Goal: Use online tool/utility: Utilize a website feature to perform a specific function

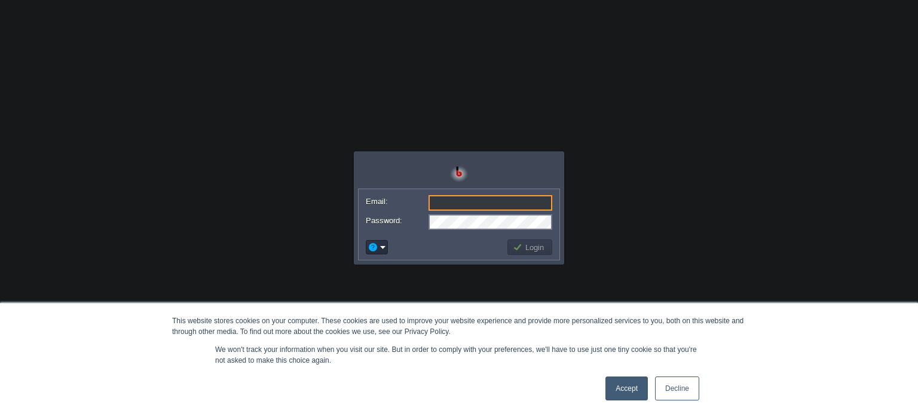
click at [681, 394] on link "Decline" at bounding box center [677, 388] width 44 height 24
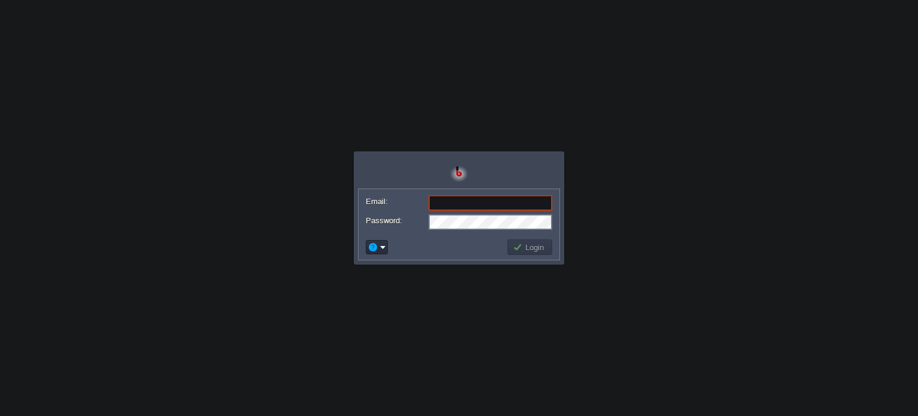
click at [450, 200] on input "Email:" at bounding box center [491, 203] width 124 height 16
type input "[EMAIL_ADDRESS][DOMAIN_NAME]"
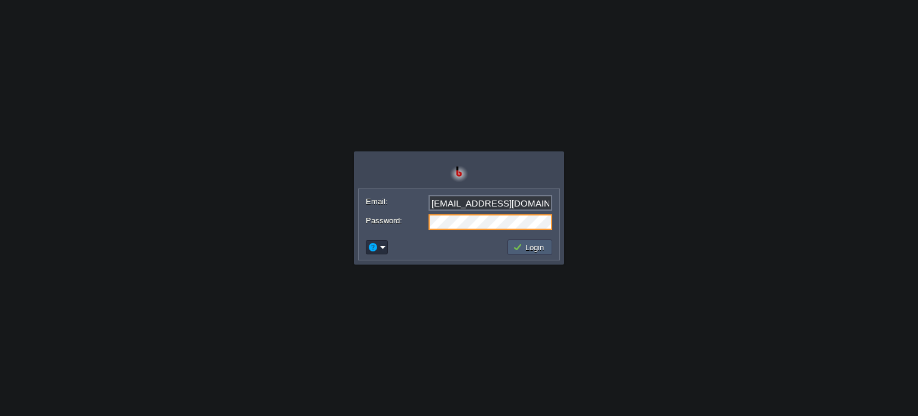
click at [533, 245] on button "Login" at bounding box center [530, 247] width 35 height 11
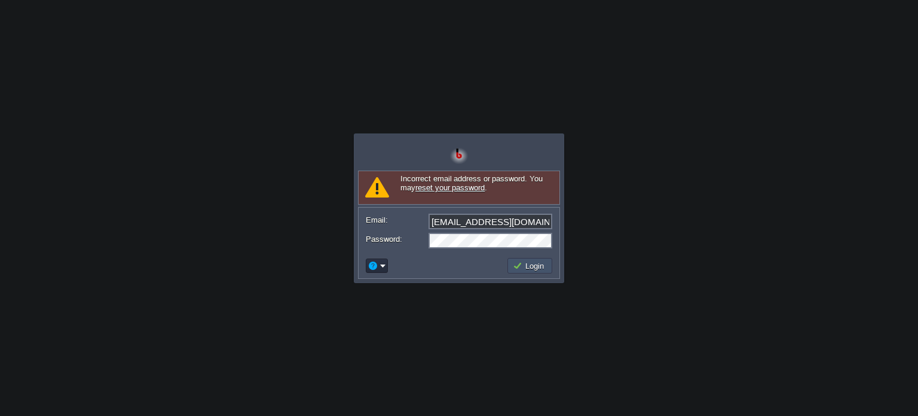
click at [539, 266] on button "Login" at bounding box center [530, 265] width 35 height 11
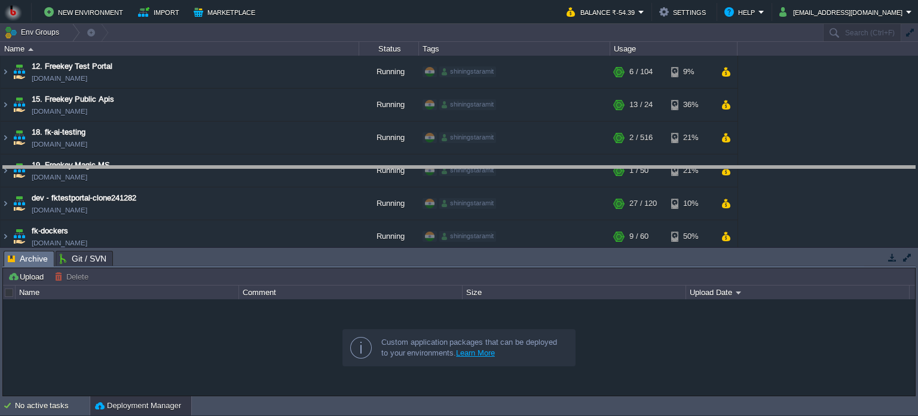
drag, startPoint x: 768, startPoint y: 261, endPoint x: 765, endPoint y: 176, distance: 85.0
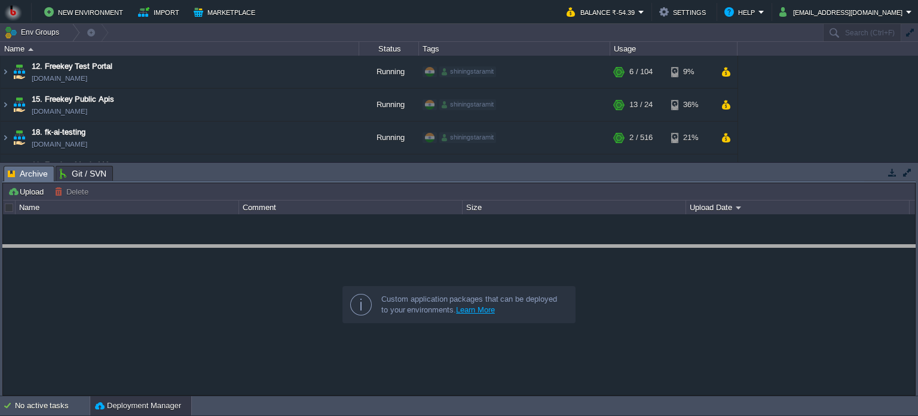
drag, startPoint x: 399, startPoint y: 170, endPoint x: 399, endPoint y: 249, distance: 78.9
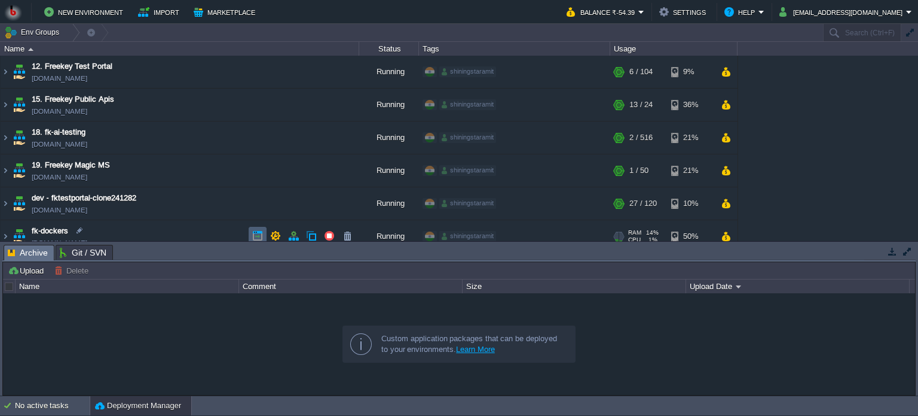
scroll to position [44, 0]
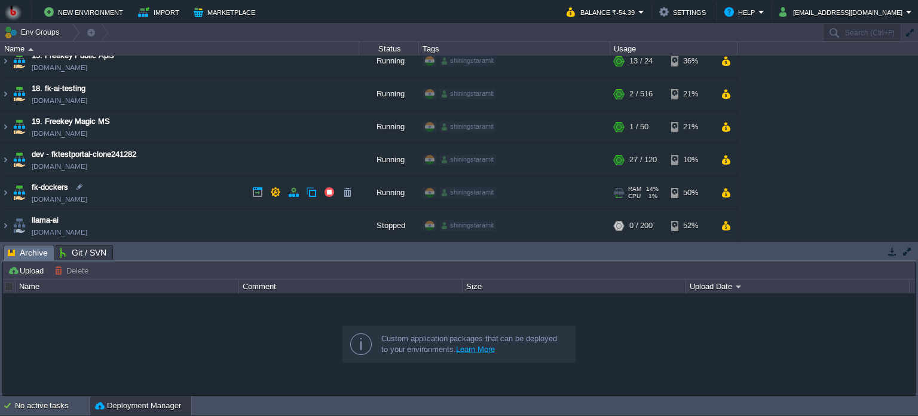
click at [186, 193] on td "fk-dockers [DOMAIN_NAME]" at bounding box center [180, 192] width 359 height 33
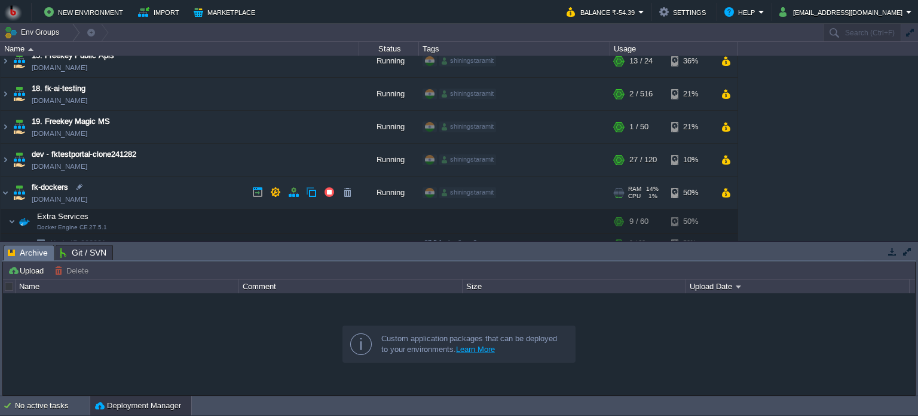
scroll to position [87, 0]
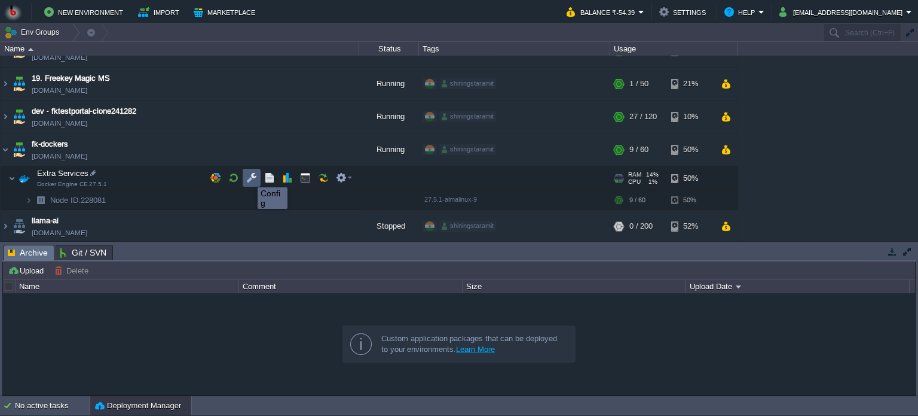
click at [249, 176] on button "button" at bounding box center [251, 177] width 11 height 11
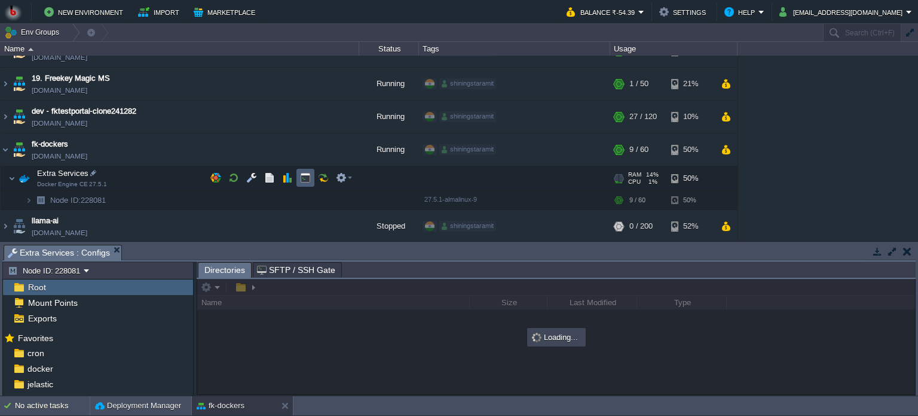
click at [301, 176] on button "button" at bounding box center [305, 177] width 11 height 11
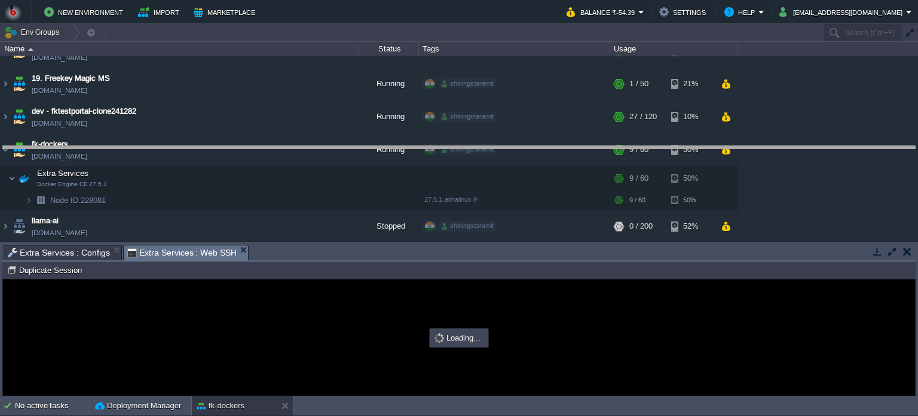
drag, startPoint x: 383, startPoint y: 249, endPoint x: 383, endPoint y: 151, distance: 98.7
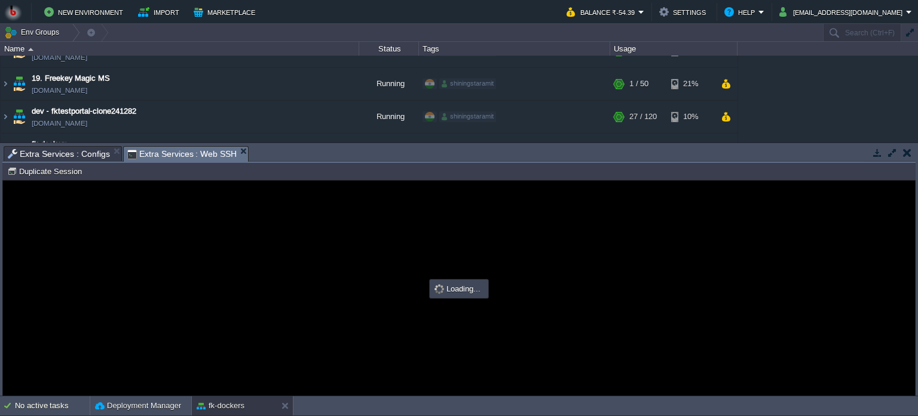
scroll to position [0, 0]
type input "#000000"
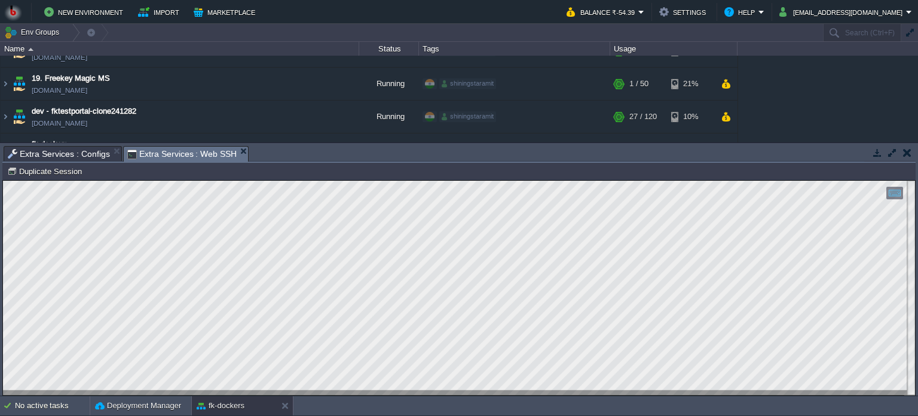
click at [73, 153] on span "Extra Services : Configs" at bounding box center [59, 153] width 102 height 14
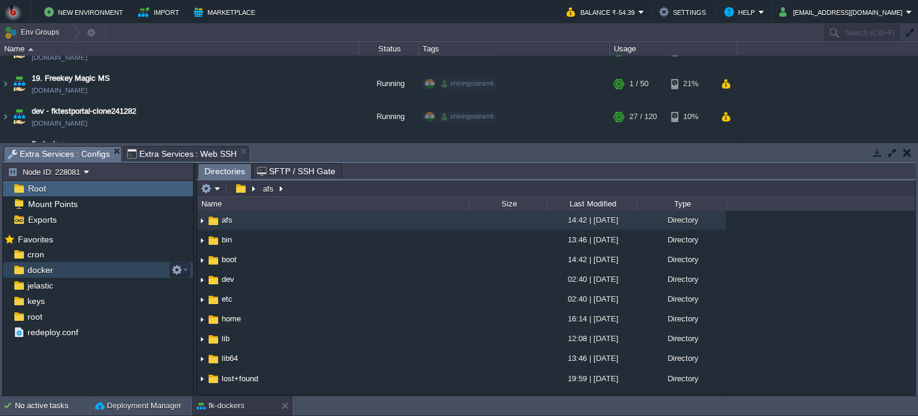
click at [67, 270] on div "docker" at bounding box center [98, 270] width 190 height 16
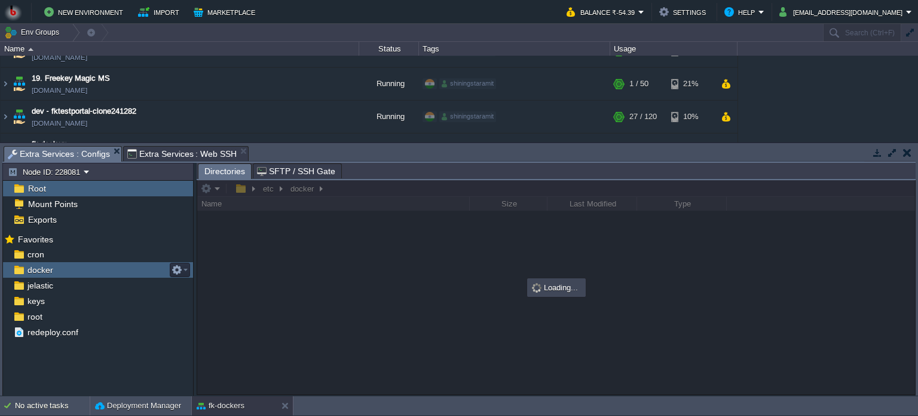
click at [67, 270] on div "docker" at bounding box center [98, 270] width 190 height 16
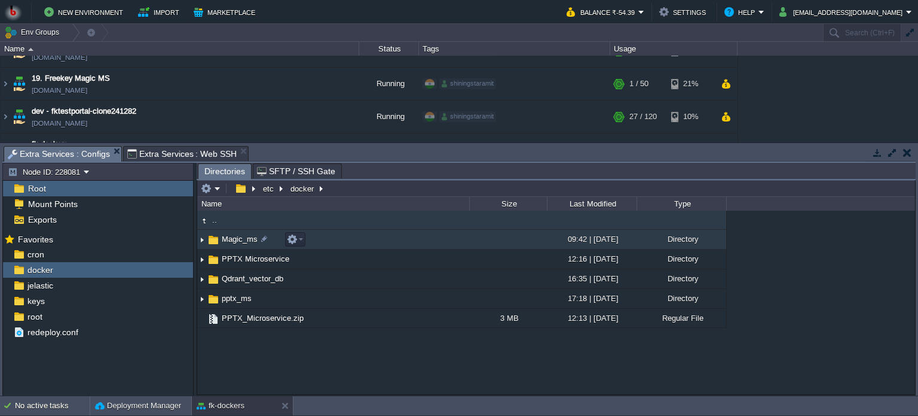
click at [361, 240] on td "Magic_ms" at bounding box center [333, 240] width 272 height 20
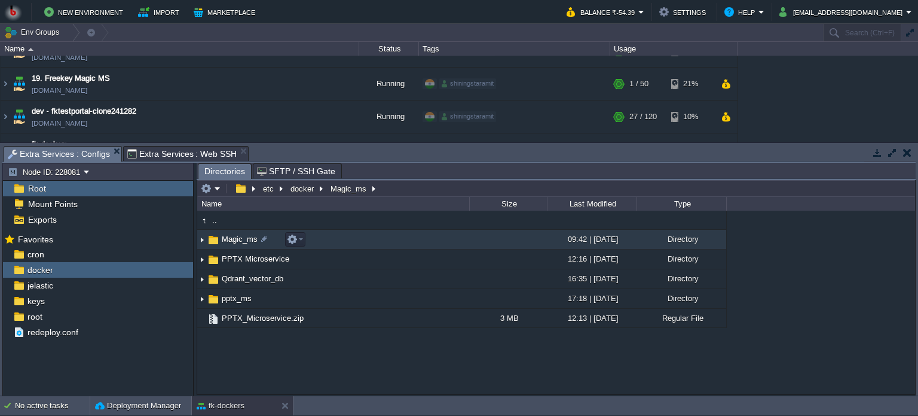
click at [361, 240] on td "Magic_ms" at bounding box center [333, 240] width 272 height 20
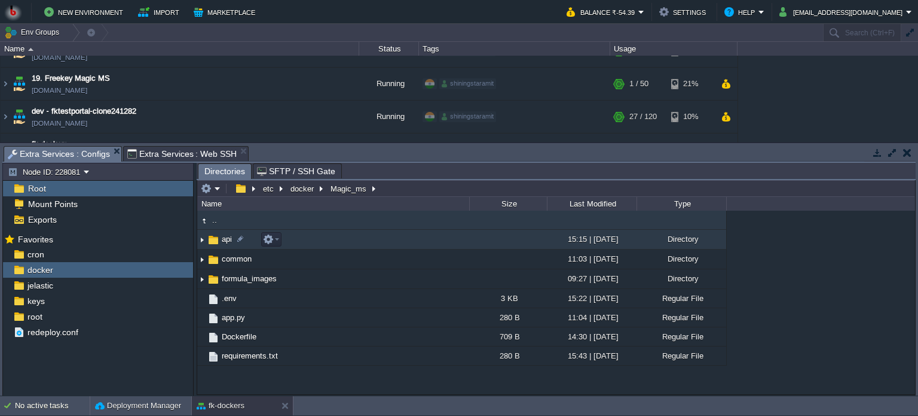
click at [372, 234] on td "api" at bounding box center [333, 240] width 272 height 20
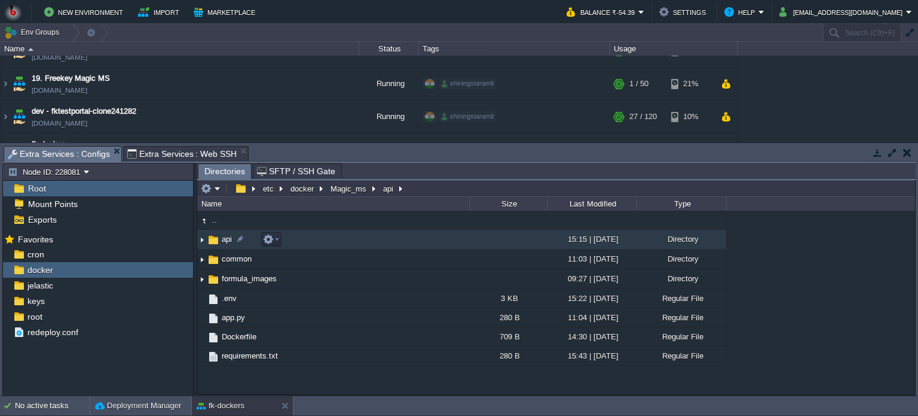
click at [372, 234] on td "api" at bounding box center [333, 240] width 272 height 20
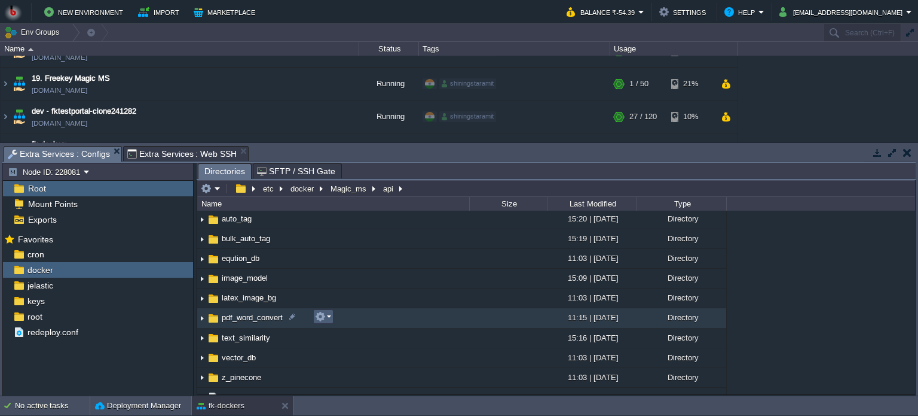
scroll to position [69, 0]
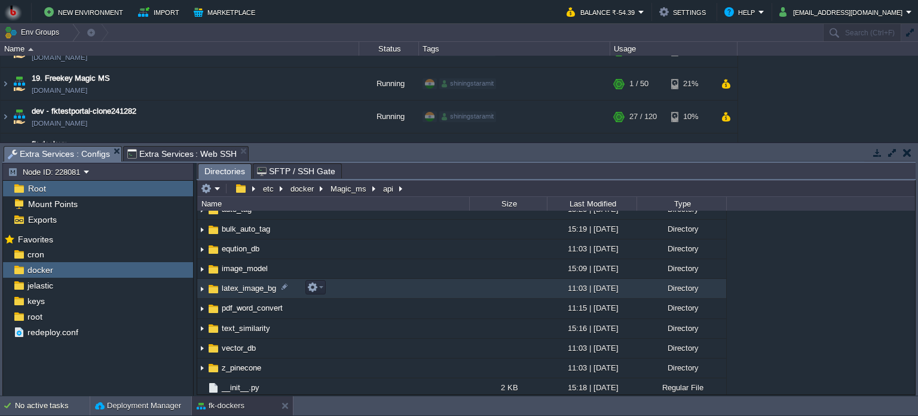
click at [365, 291] on td "latex_image_bg" at bounding box center [333, 289] width 272 height 20
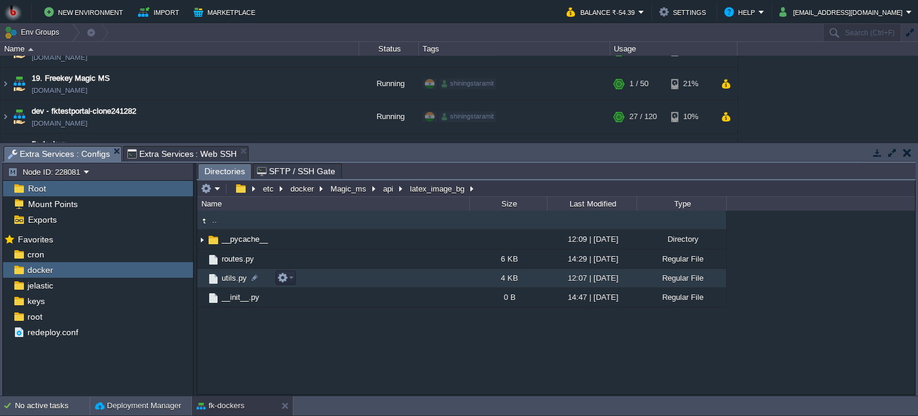
click at [408, 281] on td "utils.py" at bounding box center [333, 277] width 272 height 19
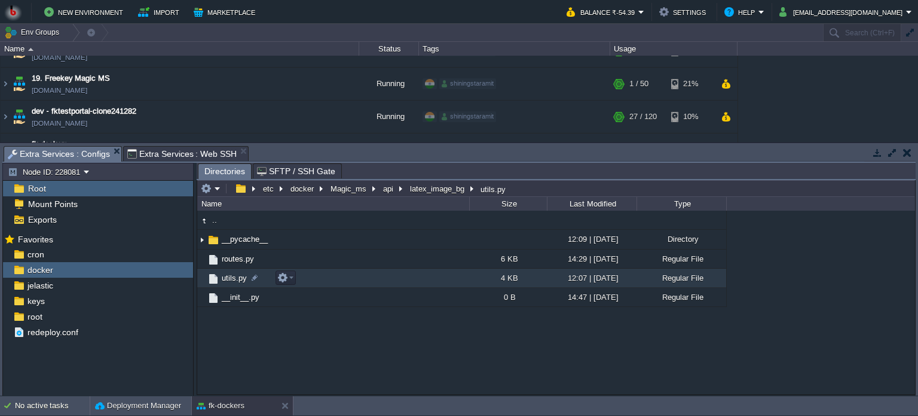
click at [408, 281] on td "utils.py" at bounding box center [333, 277] width 272 height 19
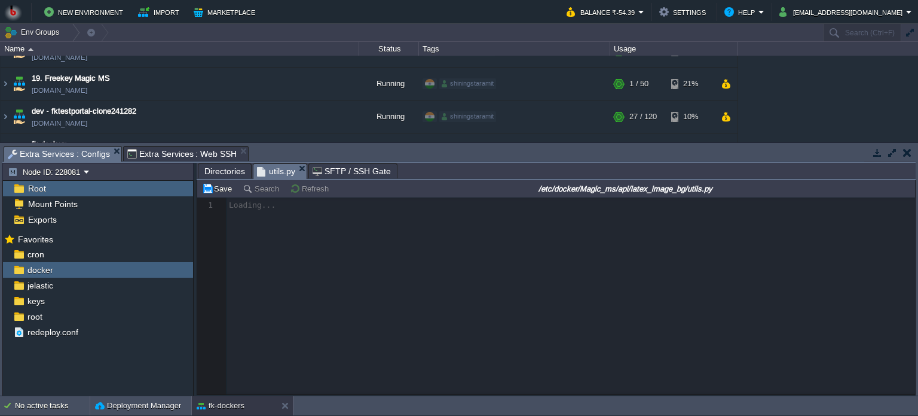
scroll to position [4, 0]
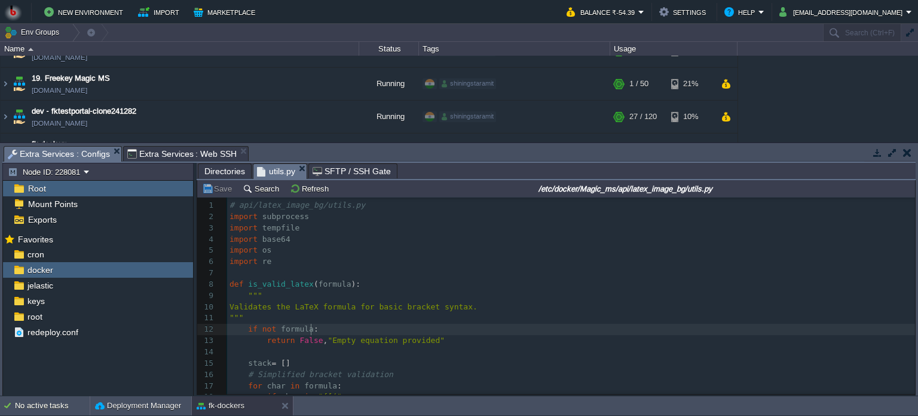
click at [614, 332] on pre "if not formula :" at bounding box center [571, 328] width 688 height 11
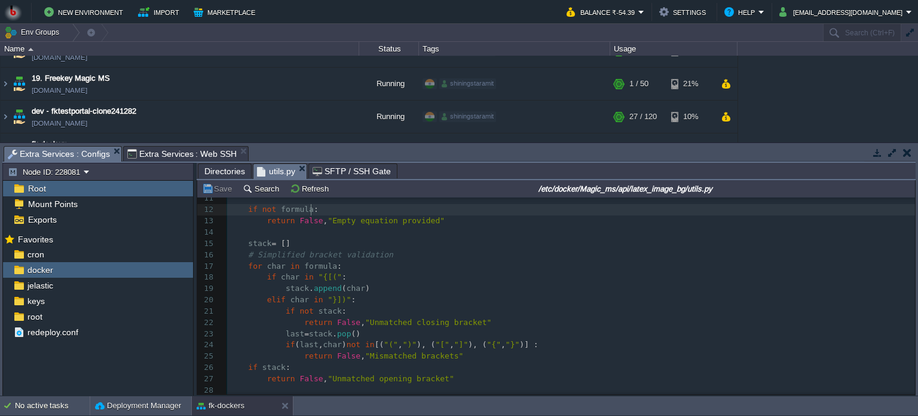
scroll to position [0, 0]
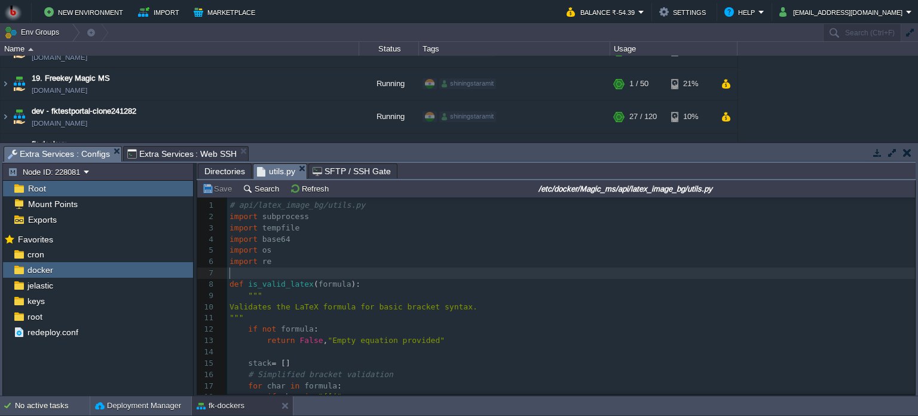
click at [469, 271] on pre "​" at bounding box center [571, 272] width 688 height 11
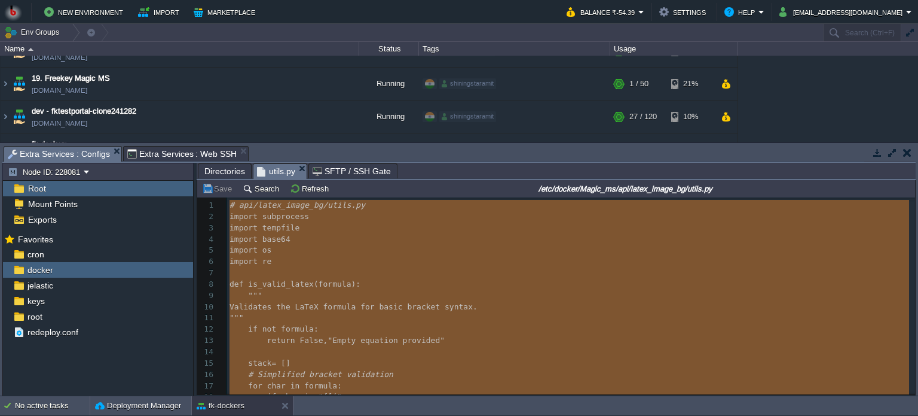
type textarea "-"
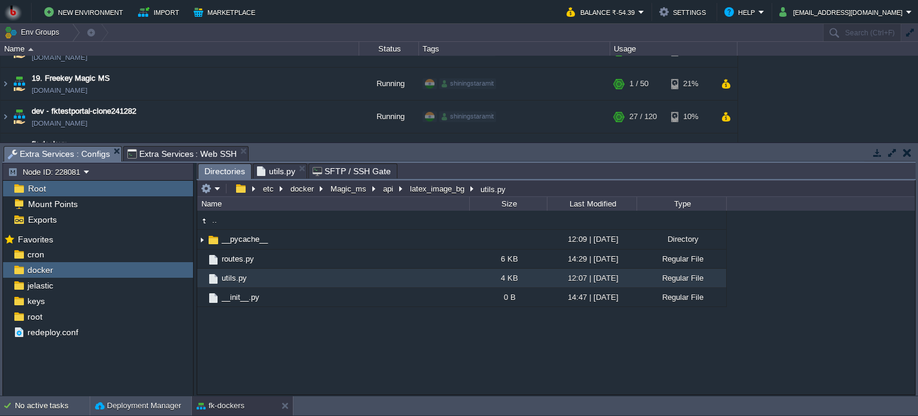
click at [220, 169] on span "Directories" at bounding box center [224, 171] width 41 height 15
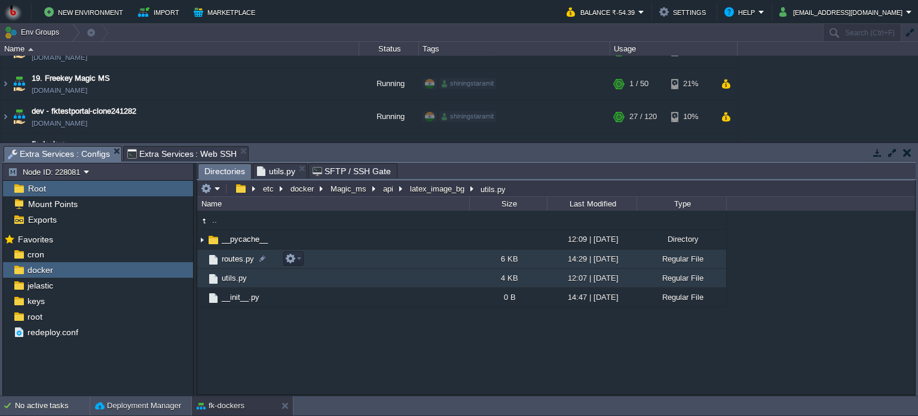
click at [354, 258] on td "routes.py" at bounding box center [333, 258] width 272 height 19
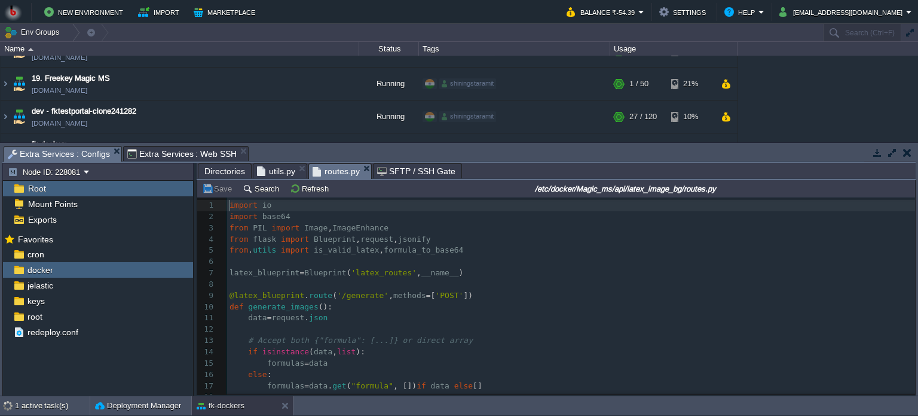
scroll to position [4, 0]
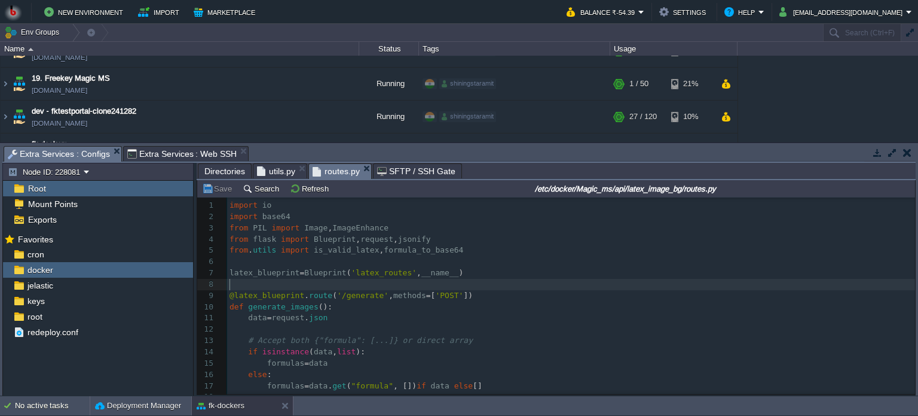
click at [534, 280] on pre "​" at bounding box center [571, 284] width 688 height 11
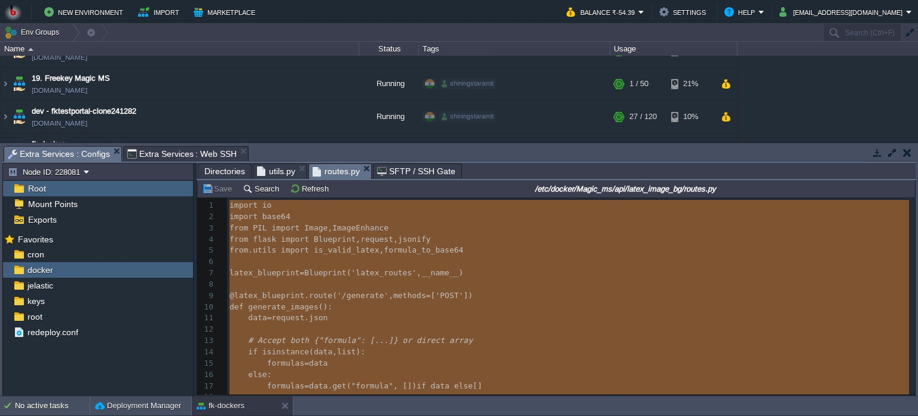
type textarea "import io import base64 from PIL import Image, ImageEnhance from flask import B…"
